Goal: Task Accomplishment & Management: Manage account settings

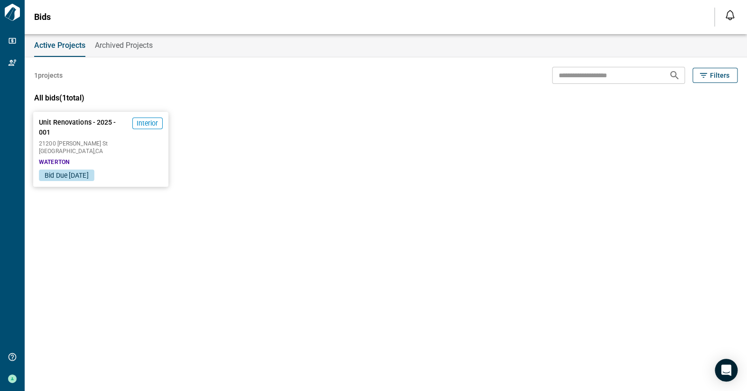
click at [70, 152] on span "[GEOGRAPHIC_DATA] , [GEOGRAPHIC_DATA]" at bounding box center [100, 152] width 123 height 6
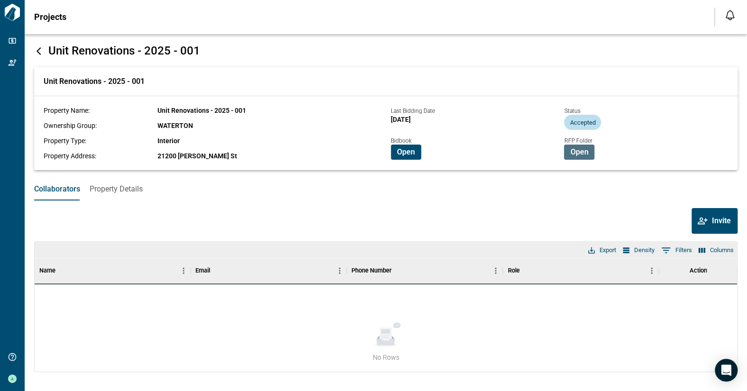
click at [577, 151] on span "Open" at bounding box center [579, 152] width 18 height 9
click at [408, 155] on span "Open" at bounding box center [406, 152] width 18 height 9
click at [716, 222] on span "Invite" at bounding box center [721, 220] width 19 height 9
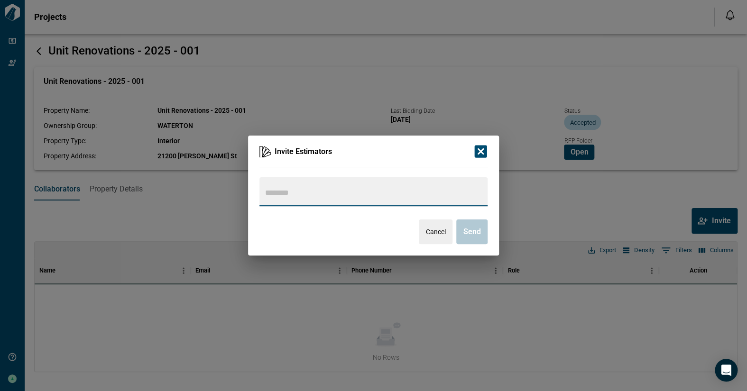
click at [312, 193] on input "text" at bounding box center [372, 192] width 219 height 13
type input "**********"
click at [481, 153] on icon "button" at bounding box center [480, 152] width 12 height 12
